Goal: Information Seeking & Learning: Learn about a topic

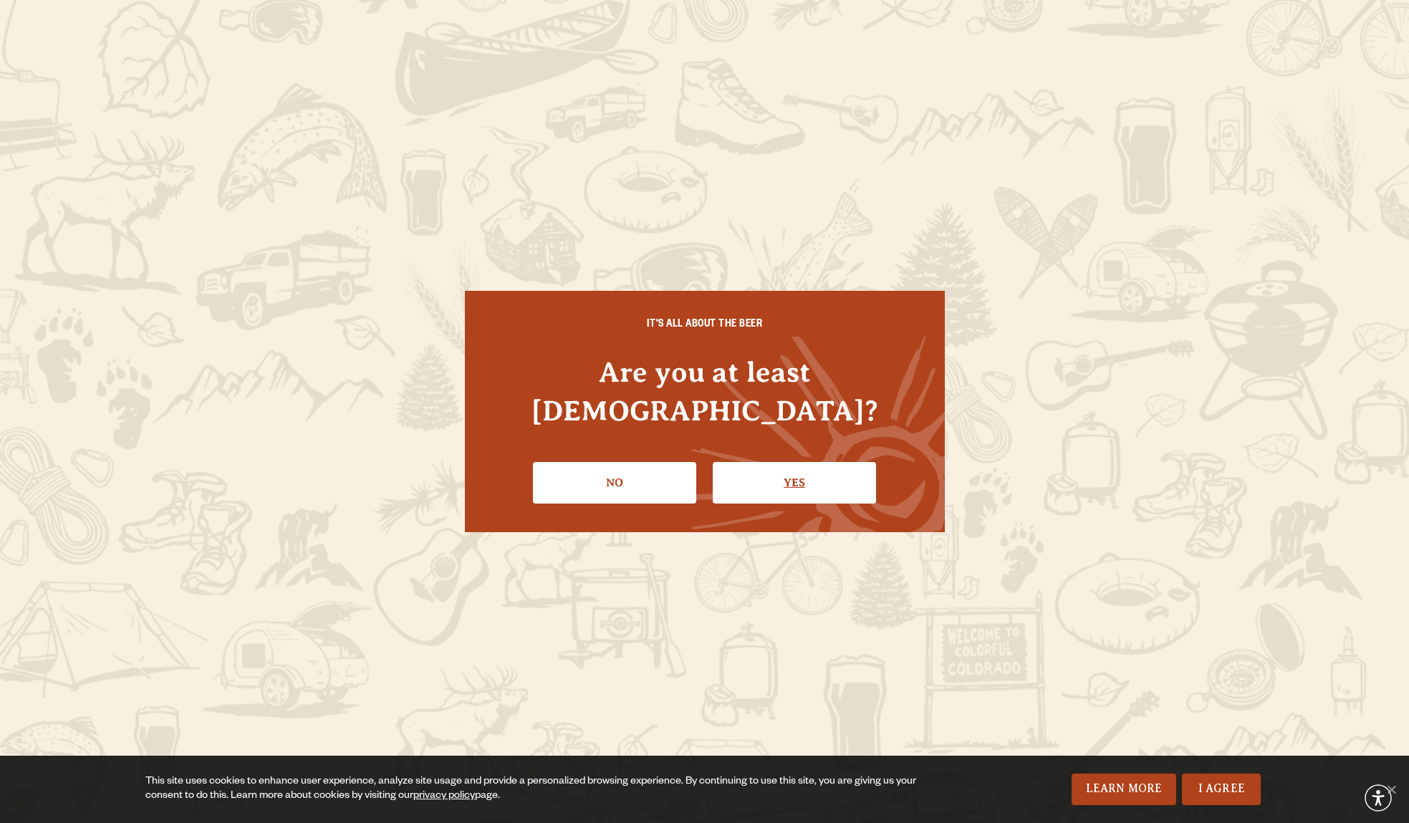
click at [768, 466] on link "Yes" at bounding box center [794, 483] width 163 height 42
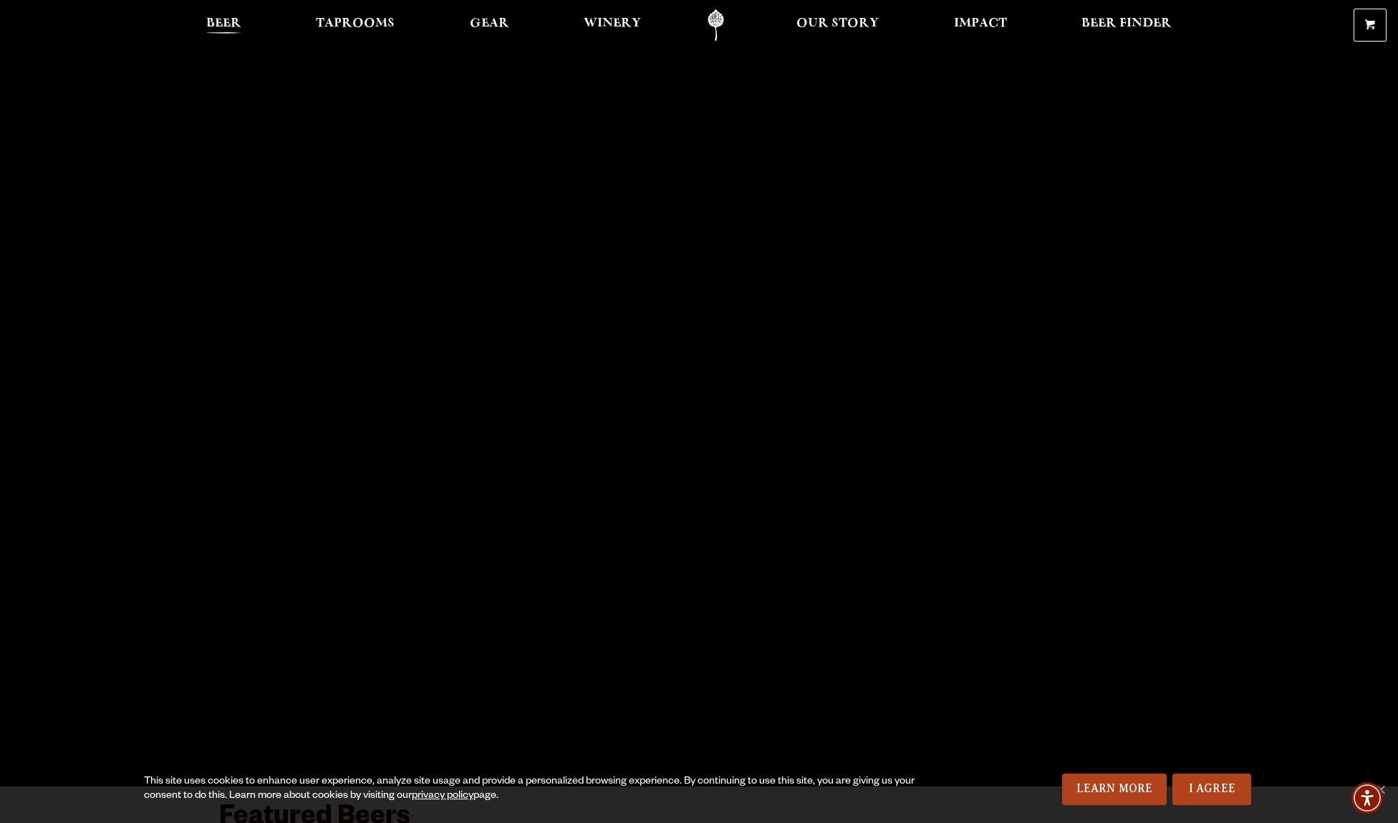
click at [207, 21] on span "Beer" at bounding box center [223, 23] width 35 height 11
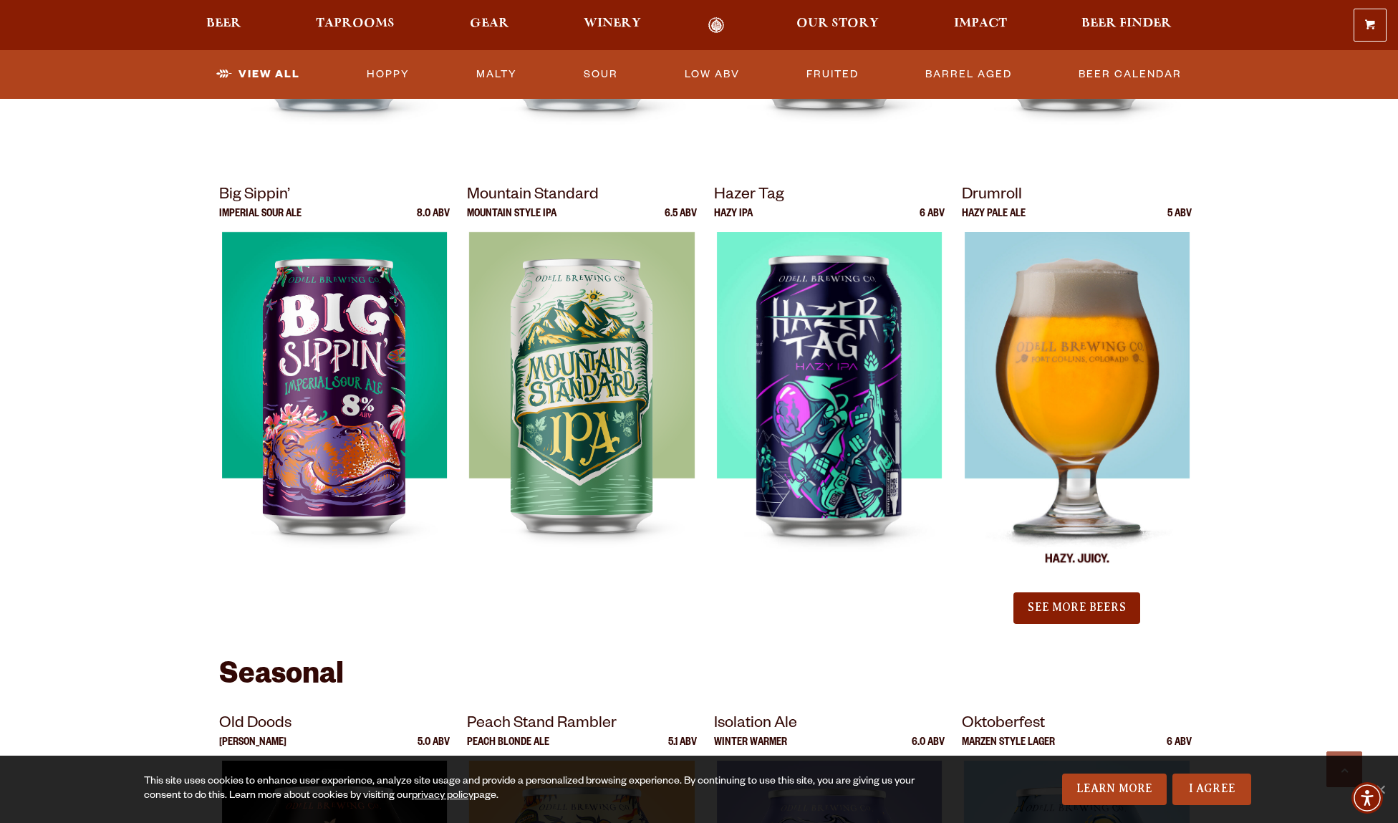
scroll to position [1361, 0]
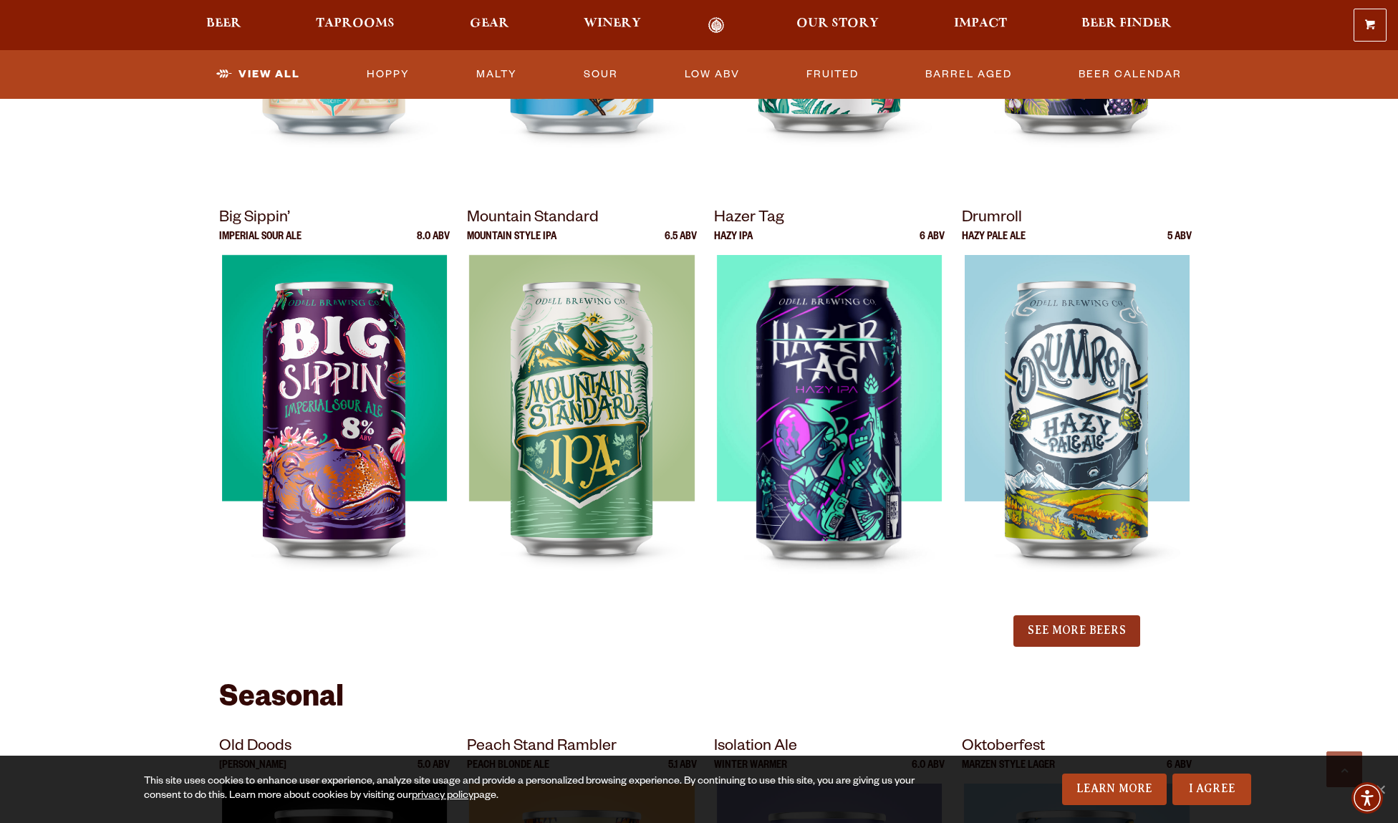
click at [1083, 622] on button "See More Beers" at bounding box center [1076, 631] width 126 height 32
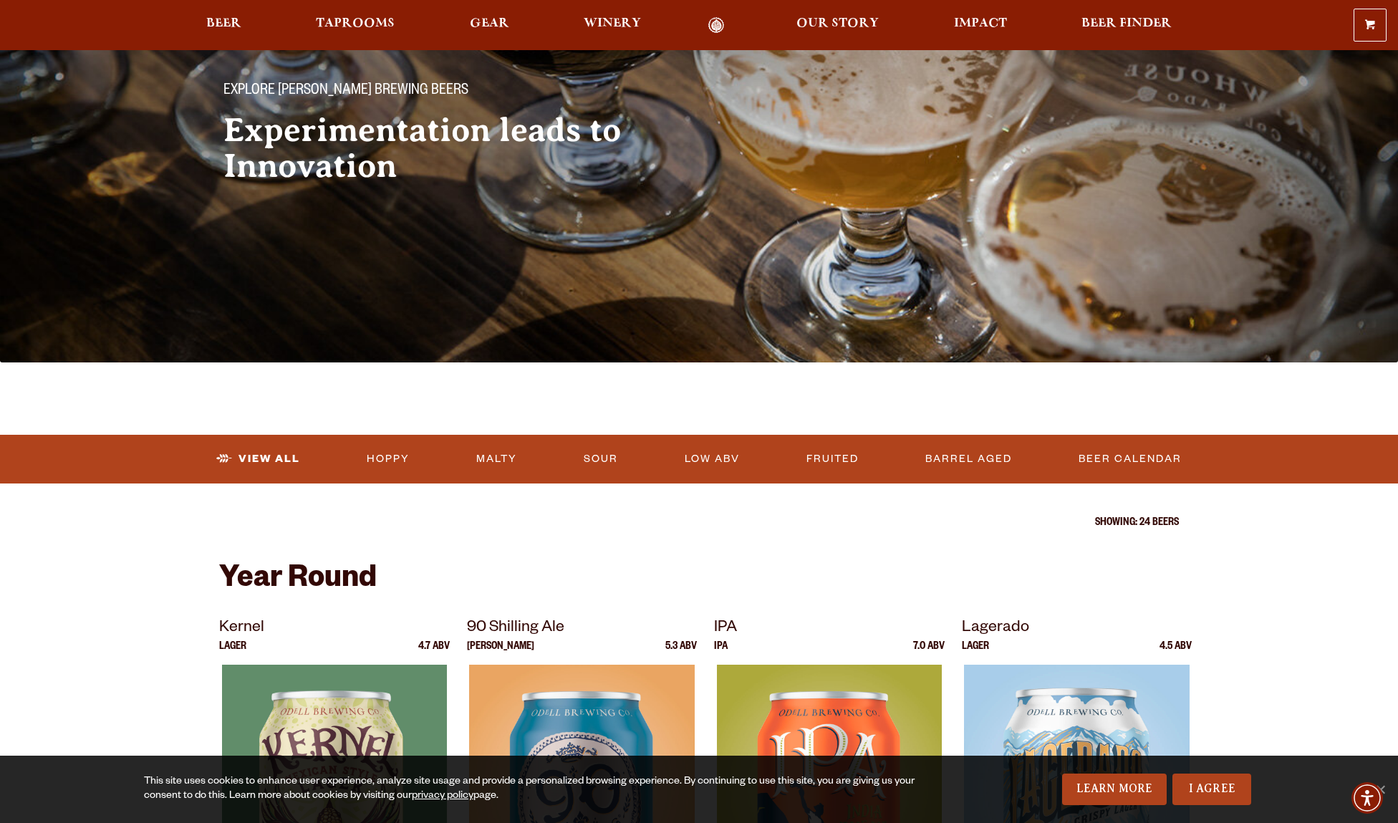
scroll to position [0, 0]
